Goal: Information Seeking & Learning: Learn about a topic

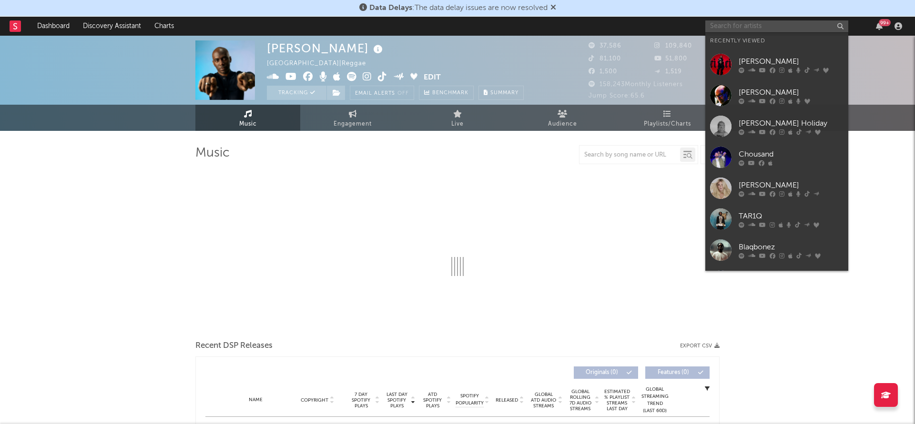
click at [736, 29] on input "text" at bounding box center [776, 26] width 143 height 12
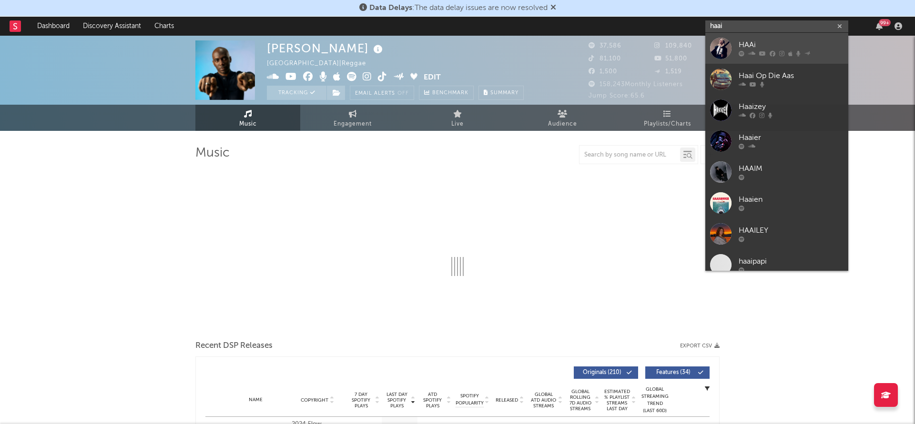
type input "haai"
click at [753, 46] on div "HAAi" at bounding box center [790, 45] width 105 height 11
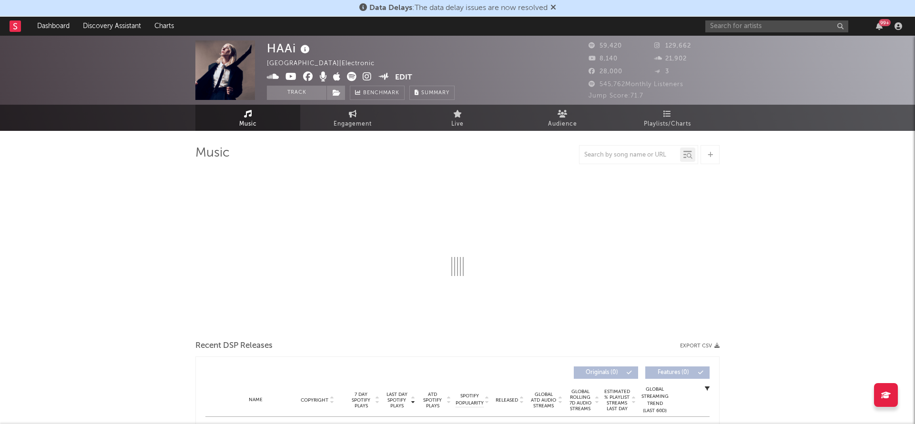
select select "6m"
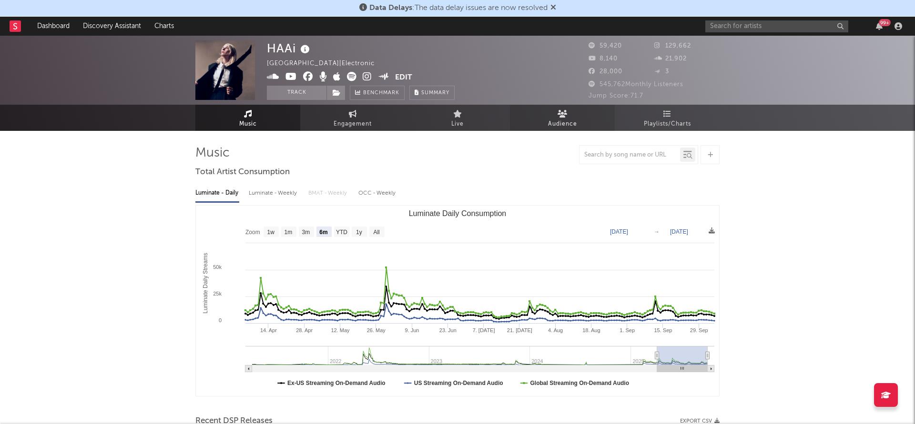
click at [572, 121] on span "Audience" at bounding box center [562, 124] width 29 height 11
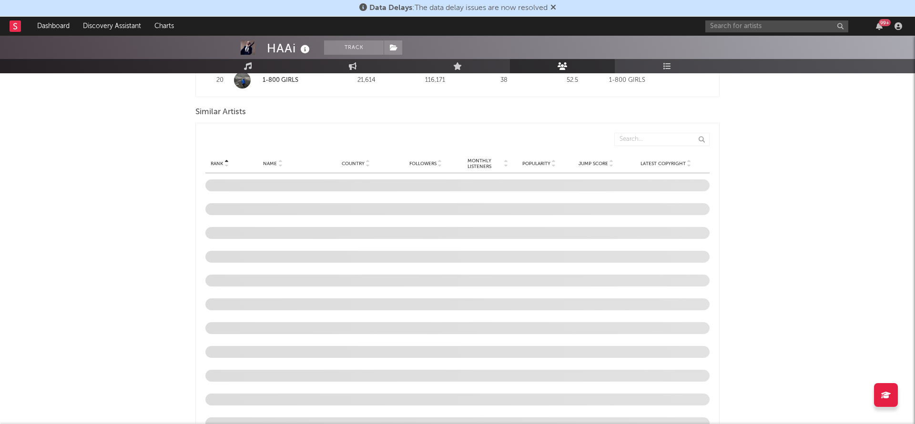
scroll to position [870, 0]
